Goal: Find specific page/section: Find specific page/section

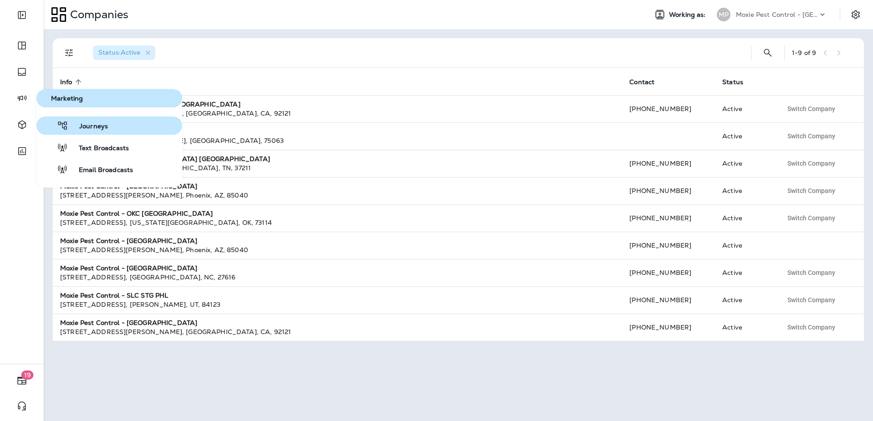
click at [109, 124] on button "Journeys" at bounding box center [109, 126] width 146 height 18
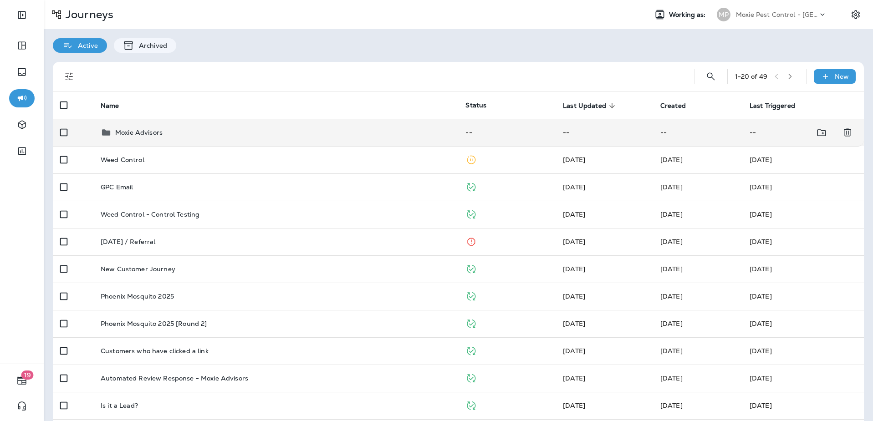
click at [226, 131] on div "Moxie Advisors" at bounding box center [276, 132] width 350 height 11
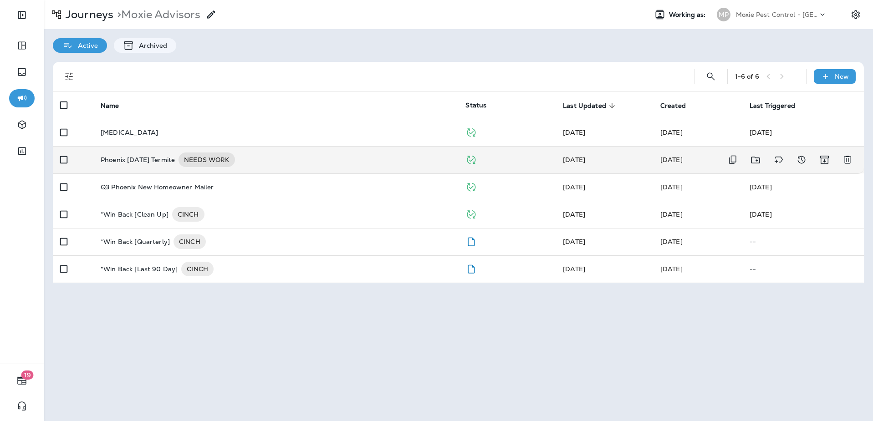
click at [344, 163] on div "Phoenix [DATE] Termite NEEDS WORK" at bounding box center [276, 160] width 350 height 15
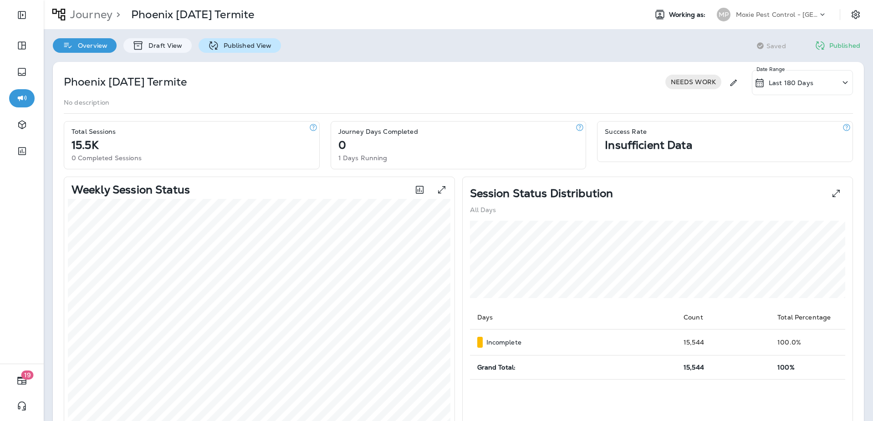
click at [241, 43] on p "Published View" at bounding box center [245, 45] width 53 height 7
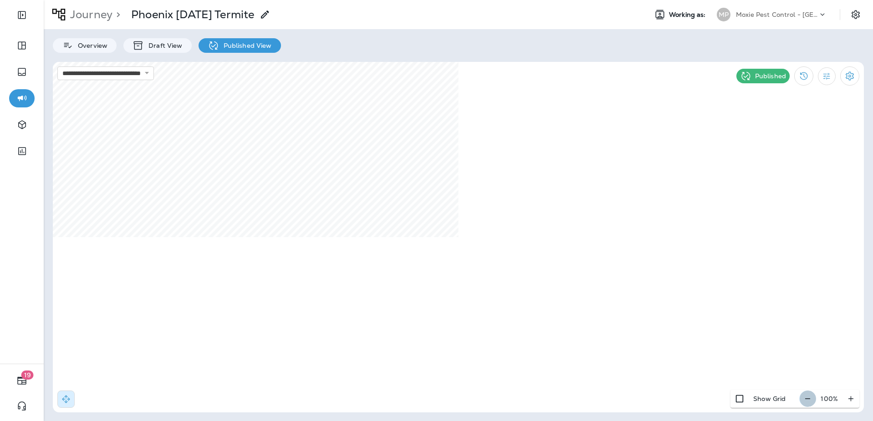
click at [811, 400] on icon "button" at bounding box center [808, 399] width 10 height 9
click at [811, 400] on icon "button" at bounding box center [812, 399] width 10 height 9
click at [811, 400] on icon "button" at bounding box center [813, 399] width 10 height 9
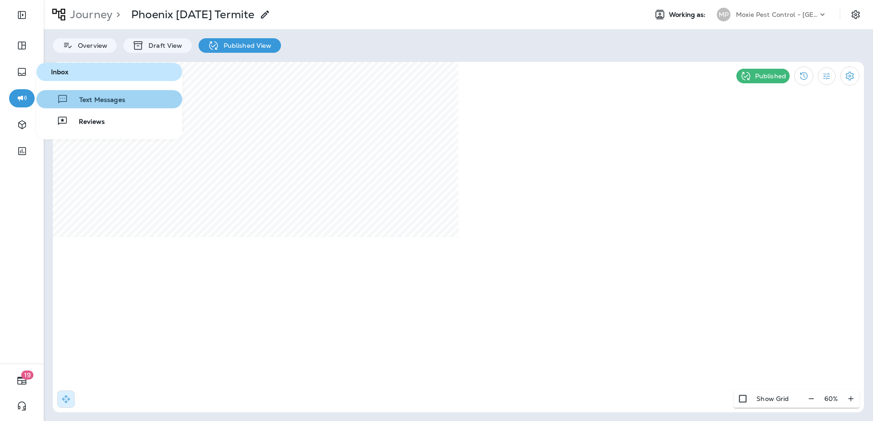
click at [95, 101] on span "Text Messages" at bounding box center [96, 100] width 57 height 9
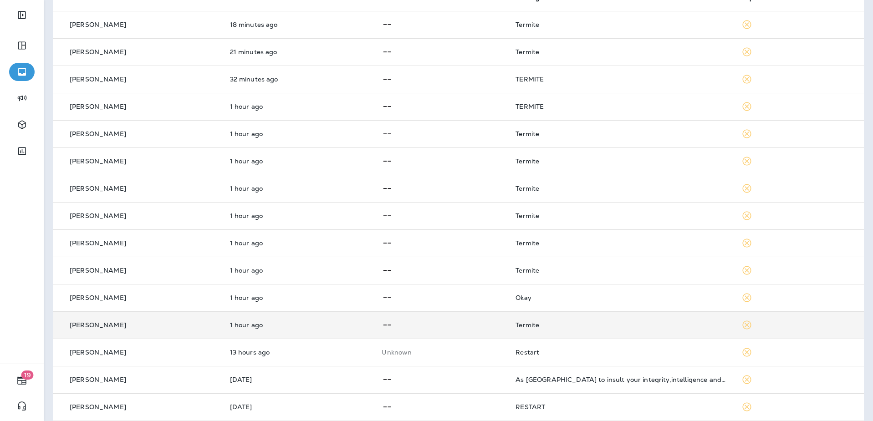
scroll to position [93, 0]
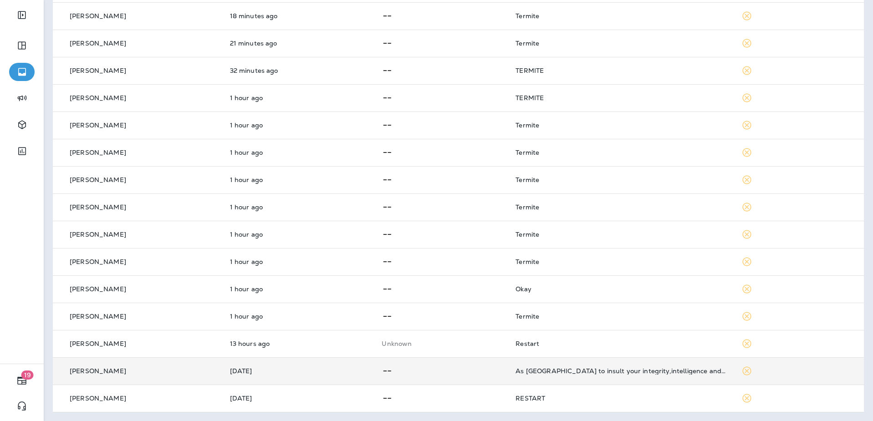
click at [617, 379] on td "As [GEOGRAPHIC_DATA] to insult your integrity,intelligence and moral" at bounding box center [621, 371] width 226 height 27
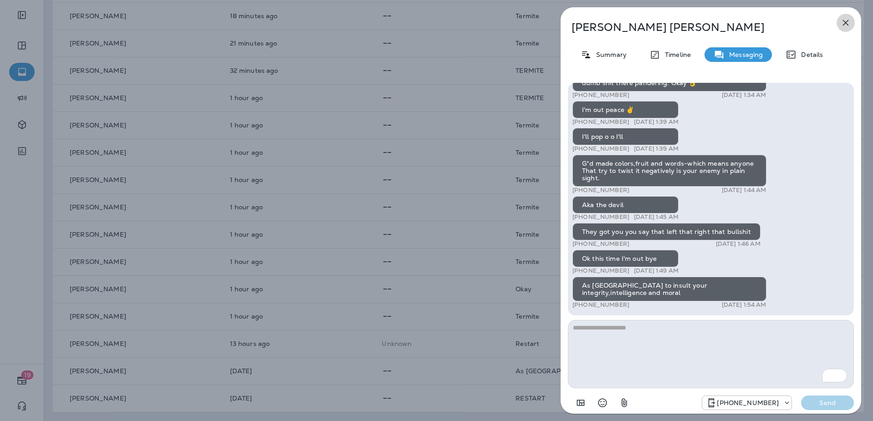
click at [842, 23] on icon "button" at bounding box center [846, 22] width 11 height 11
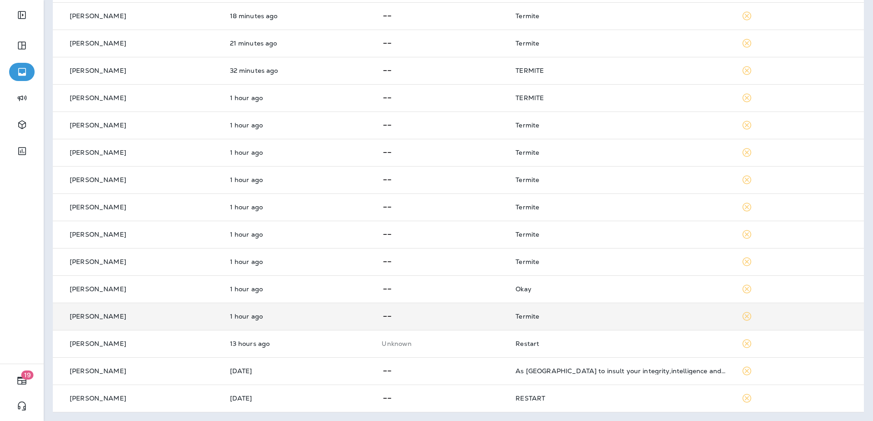
click at [570, 318] on div "Termite" at bounding box center [621, 316] width 211 height 7
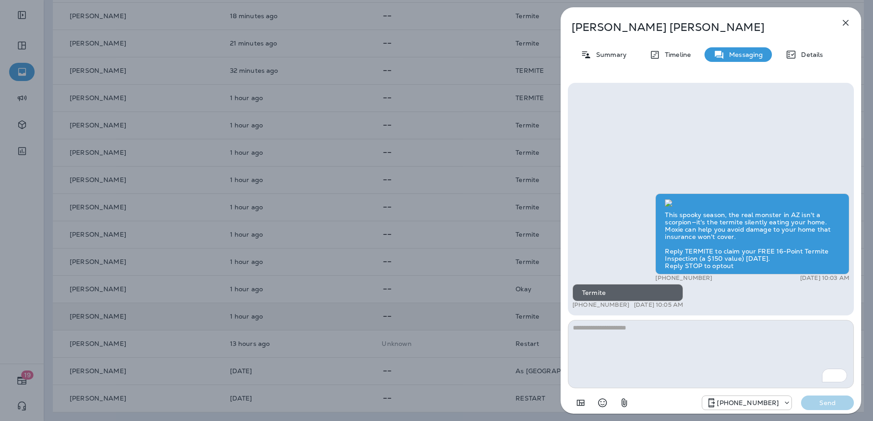
scroll to position [-193, 0]
click at [845, 22] on icon "button" at bounding box center [846, 23] width 6 height 6
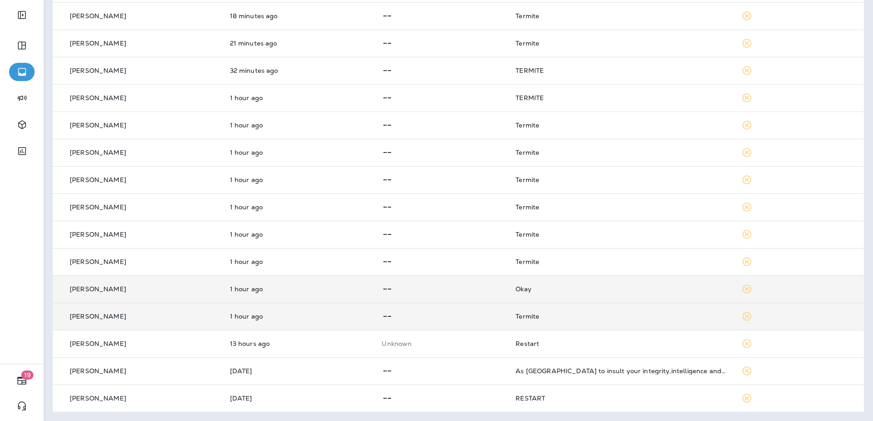
click at [559, 296] on td "Okay" at bounding box center [621, 289] width 226 height 27
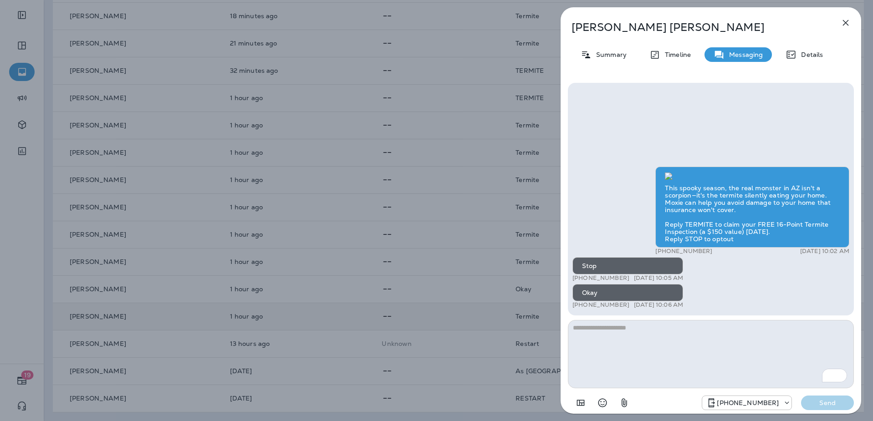
click at [849, 17] on button "button" at bounding box center [846, 23] width 18 height 18
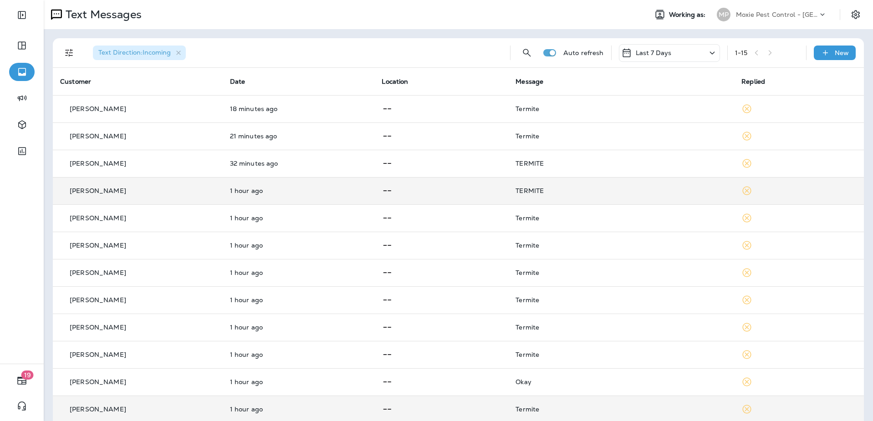
click at [579, 195] on td "TERMITE" at bounding box center [621, 190] width 226 height 27
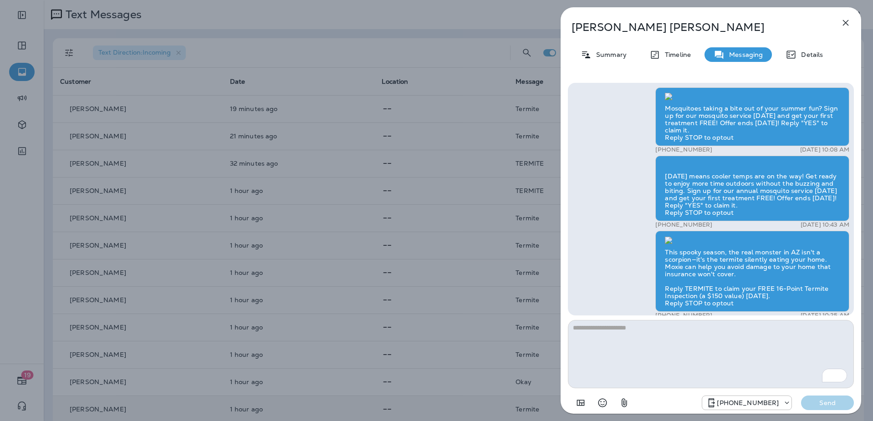
scroll to position [-286, 0]
click at [847, 19] on icon "button" at bounding box center [846, 22] width 11 height 11
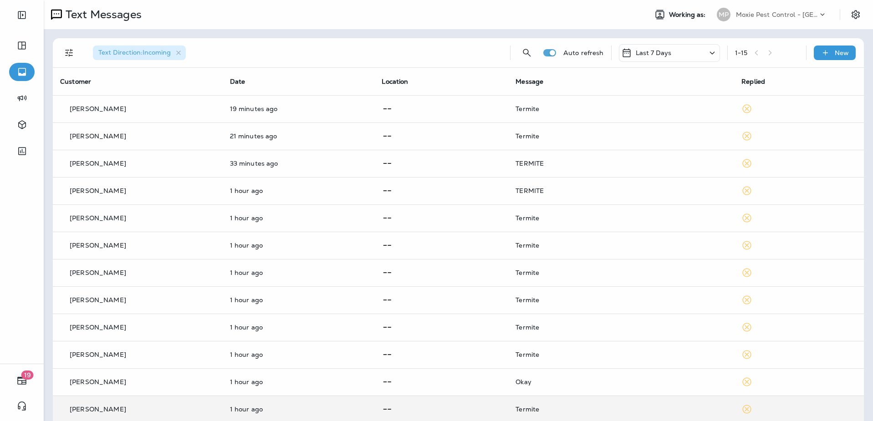
click at [816, 17] on div at bounding box center [436, 210] width 873 height 421
click at [793, 9] on div "Moxie Pest Control - [GEOGRAPHIC_DATA]" at bounding box center [777, 15] width 82 height 14
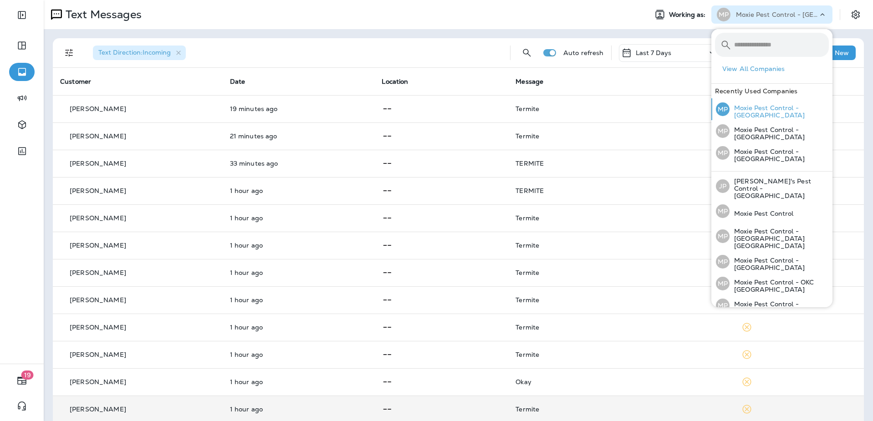
click at [757, 115] on div "MP Moxie Pest Control - [GEOGRAPHIC_DATA]" at bounding box center [773, 109] width 120 height 22
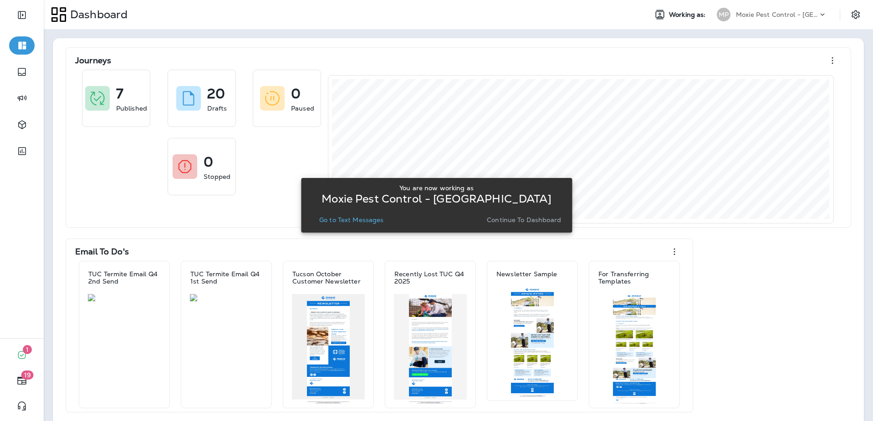
click at [369, 221] on p "Go to Text Messages" at bounding box center [351, 219] width 65 height 7
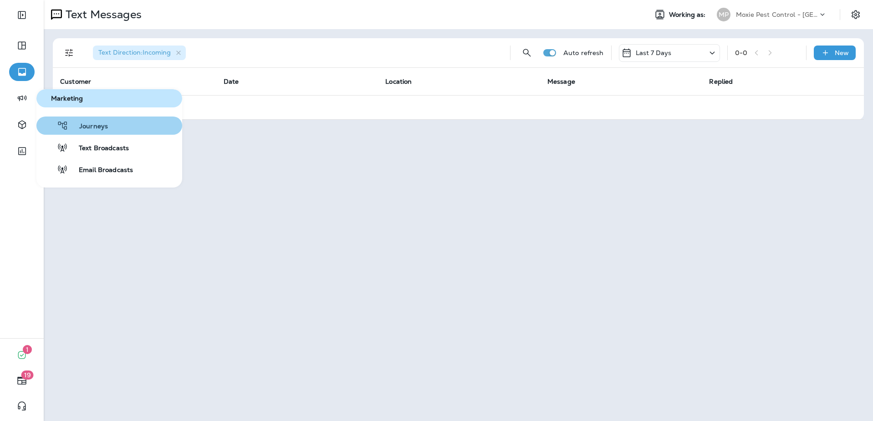
click at [91, 127] on span "Journeys" at bounding box center [88, 127] width 40 height 9
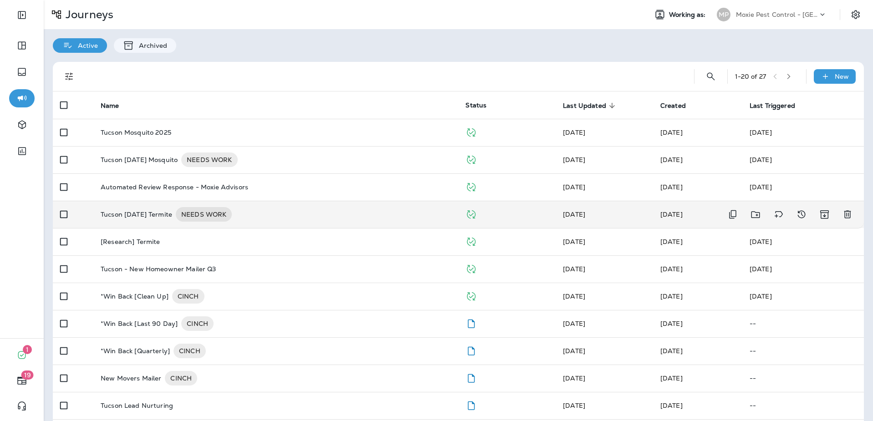
click at [332, 212] on div "Tucson [DATE] Termite NEEDS WORK" at bounding box center [276, 214] width 350 height 15
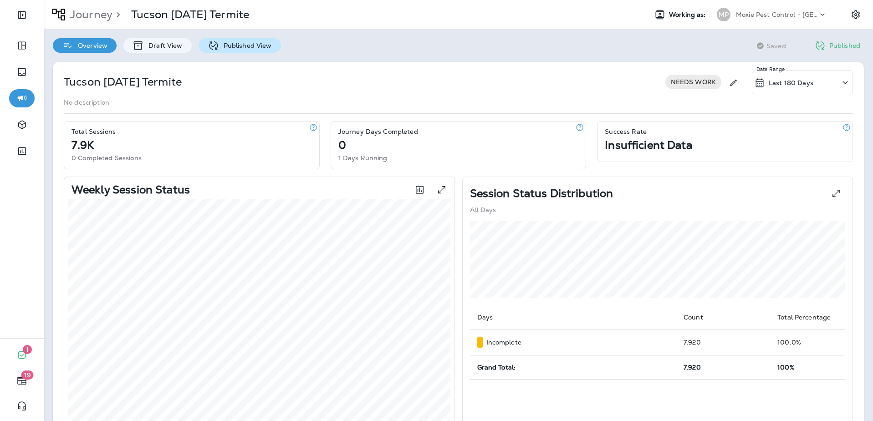
click at [259, 42] on p "Published View" at bounding box center [245, 45] width 53 height 7
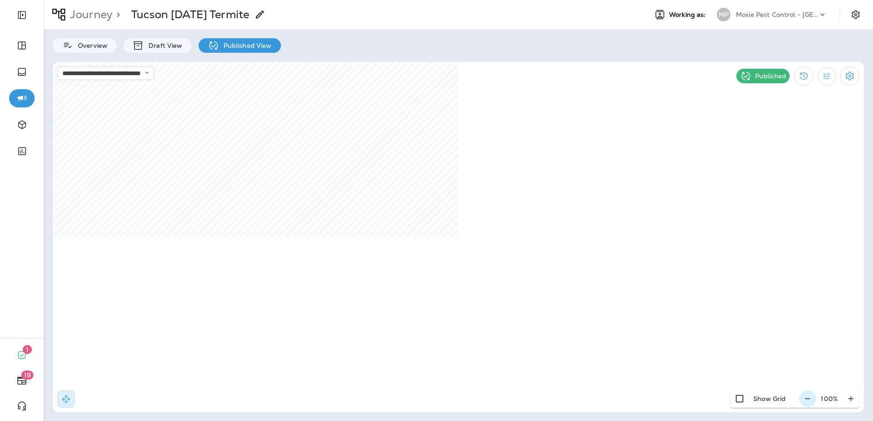
click at [806, 399] on icon "button" at bounding box center [808, 399] width 5 height 0
click at [809, 400] on icon "button" at bounding box center [812, 399] width 10 height 9
click at [811, 395] on icon "button" at bounding box center [812, 399] width 10 height 9
click at [811, 395] on icon "button" at bounding box center [813, 399] width 10 height 9
